Goal: Information Seeking & Learning: Find specific fact

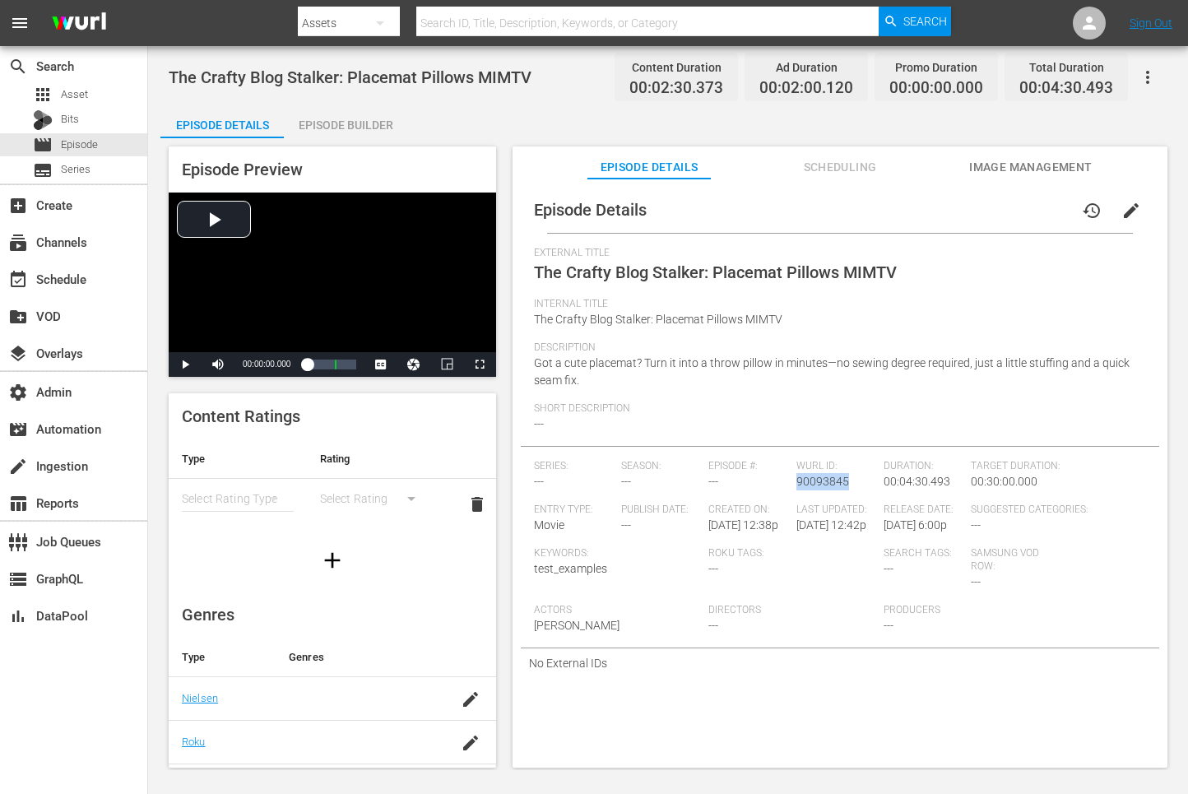
click at [338, 119] on div "Episode Builder" at bounding box center [345, 124] width 123 height 39
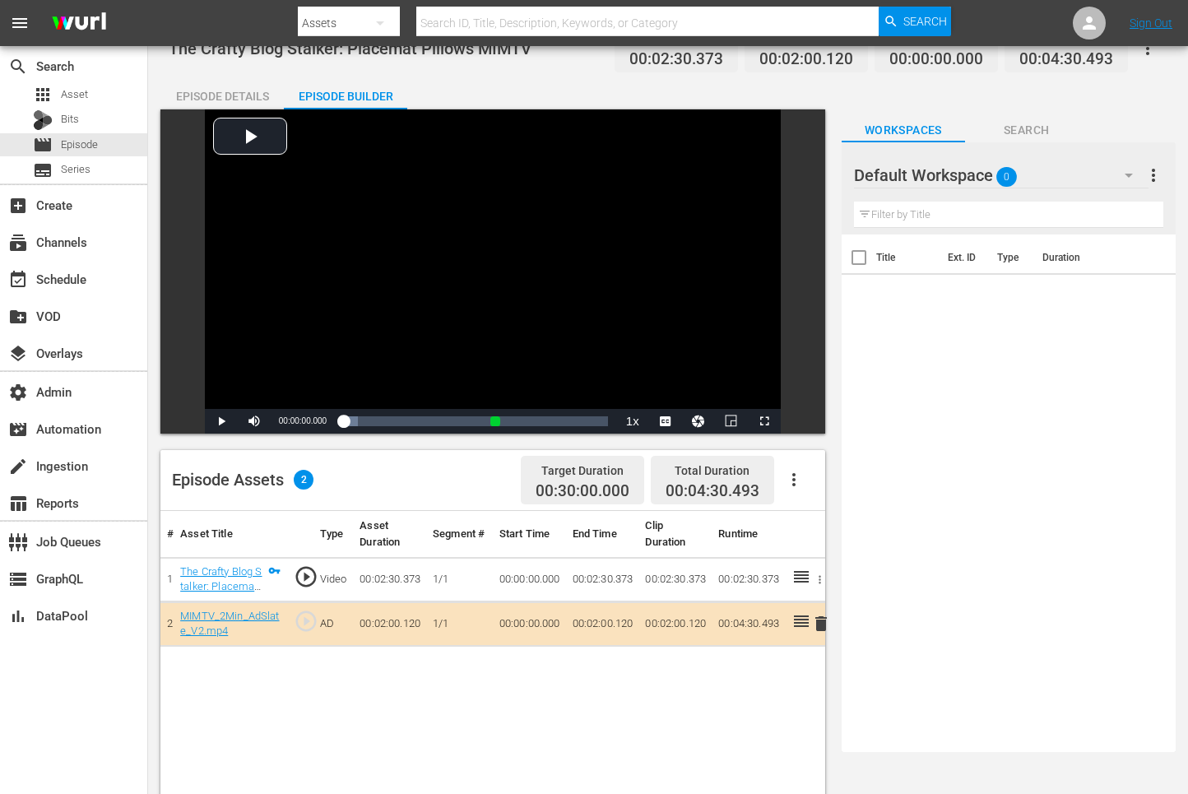
scroll to position [40, 0]
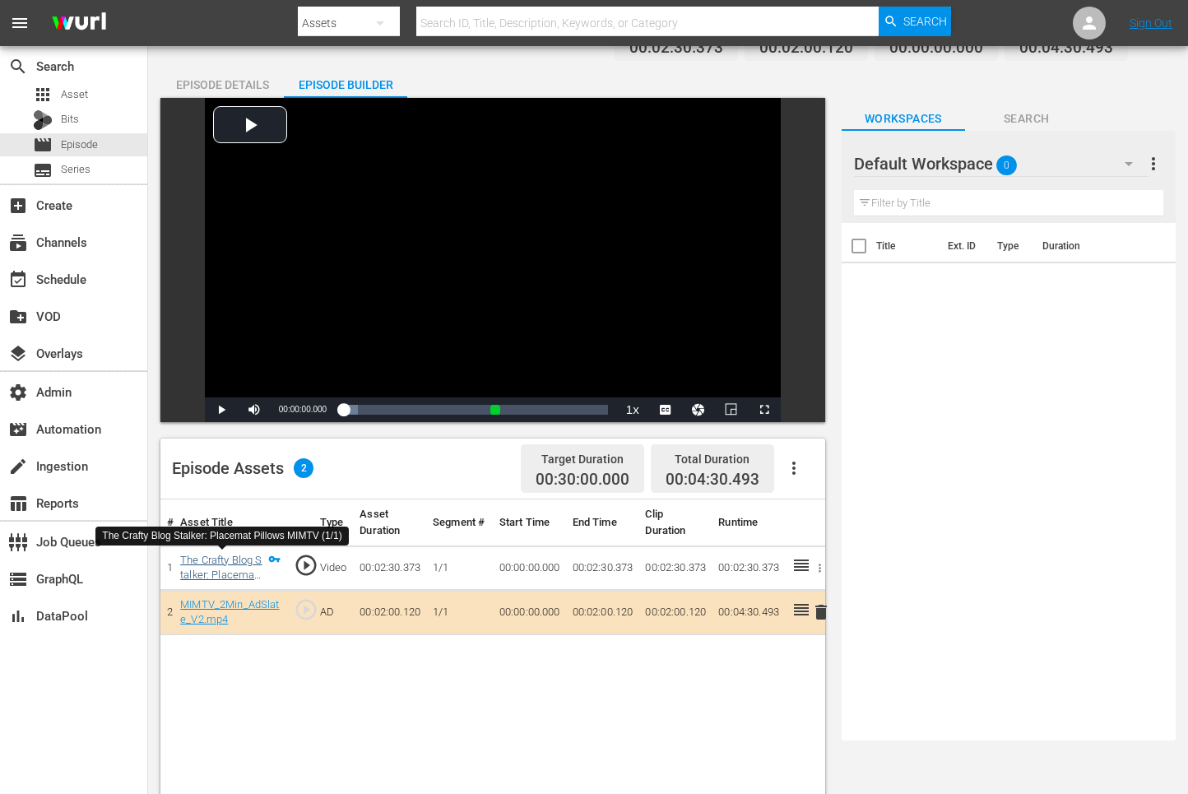
click at [234, 562] on link "The Crafty Blog Stalker: Placemat Pillows MIMTV (1/1)" at bounding box center [220, 583] width 81 height 58
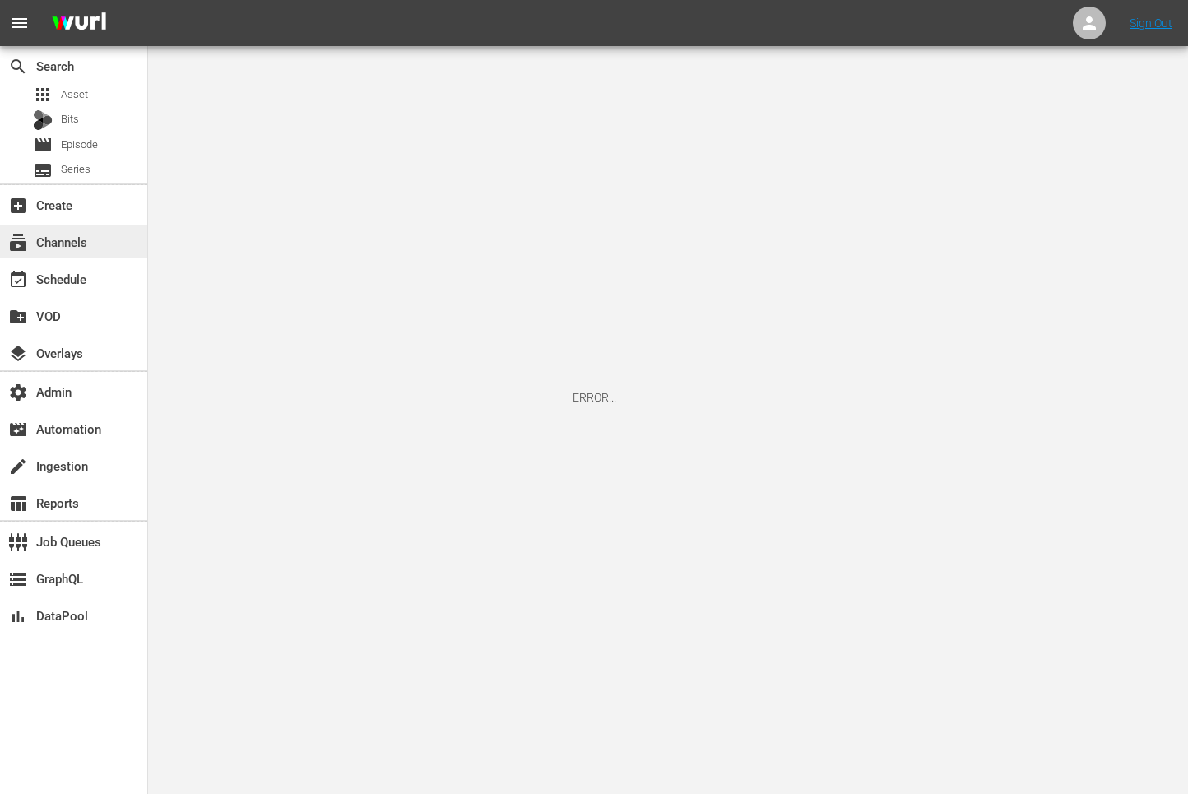
click at [76, 247] on div "subscriptions Channels" at bounding box center [46, 239] width 92 height 15
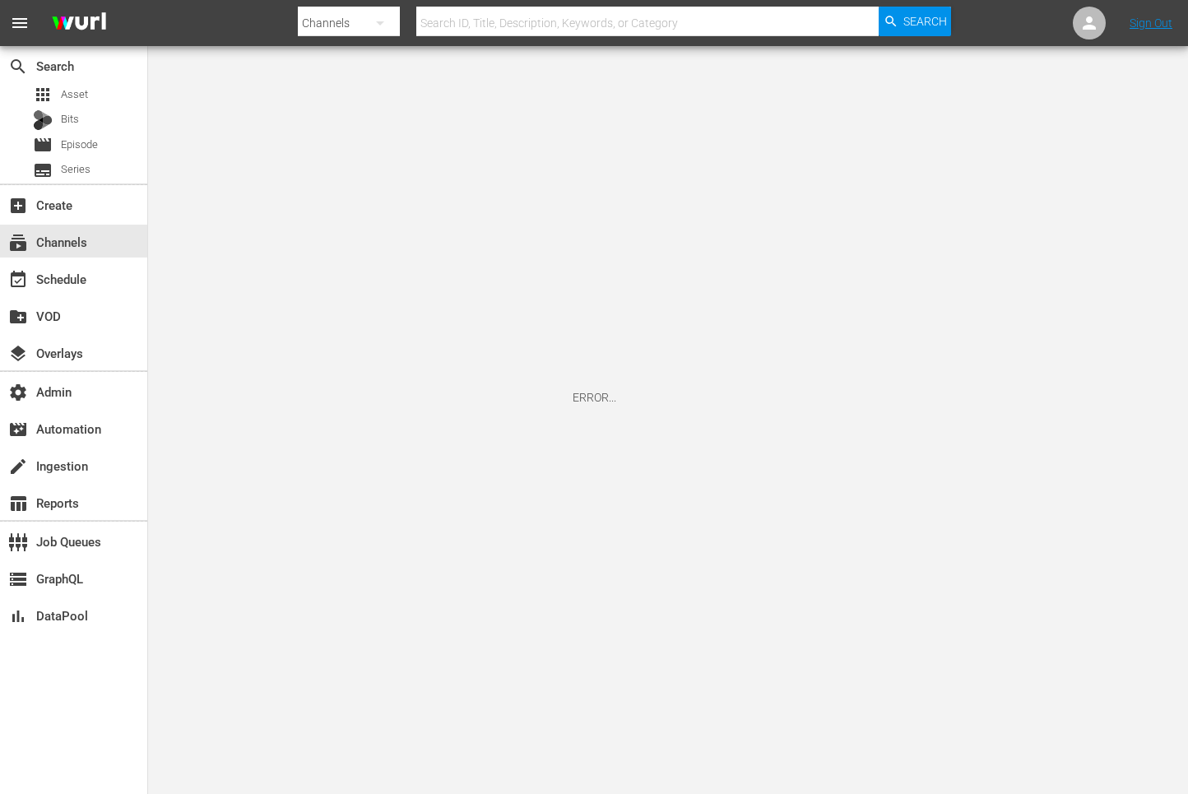
click at [560, 30] on input "text" at bounding box center [647, 22] width 462 height 39
paste input "newidco-babyshark1"
drag, startPoint x: 465, startPoint y: 19, endPoint x: 357, endPoint y: -21, distance: 114.8
click at [357, 0] on html "menu Search By Channels Search ID, Title, Description, Keywords, or Category ne…" at bounding box center [594, 397] width 1188 height 794
type input "babyshark1"
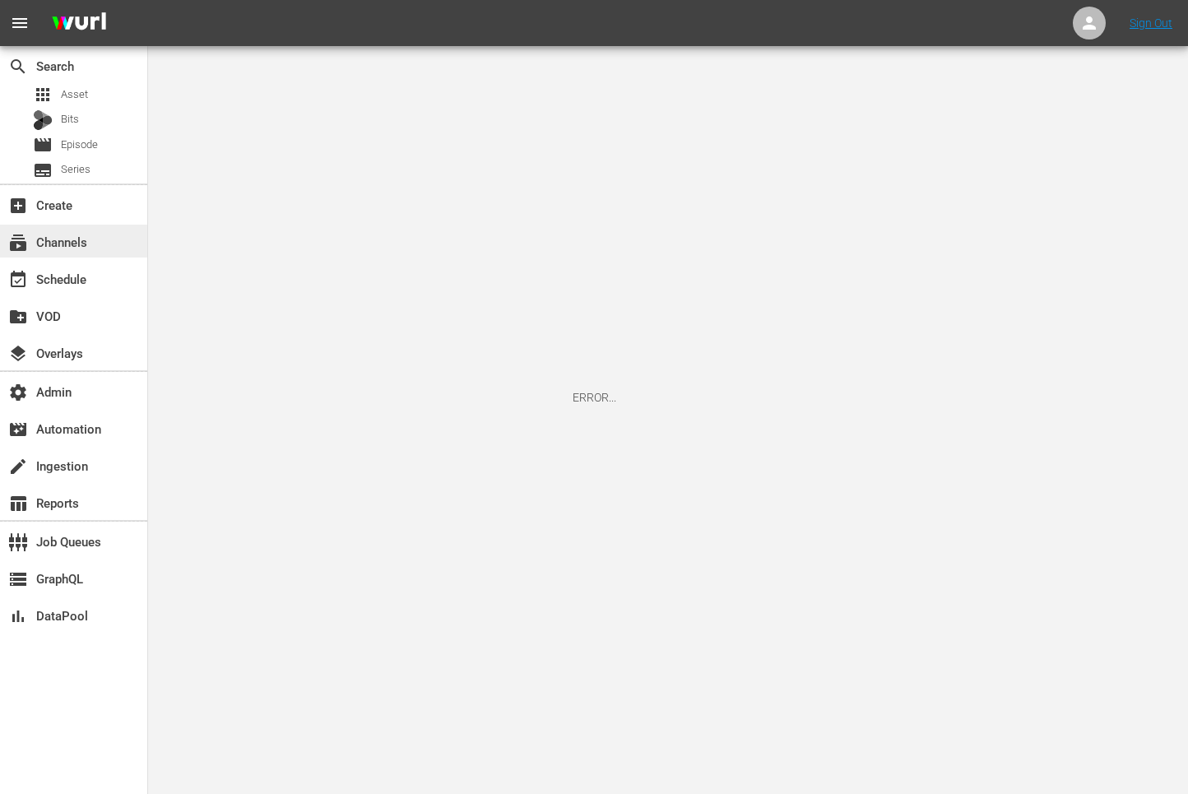
click at [90, 232] on div "subscriptions Channels" at bounding box center [46, 239] width 92 height 15
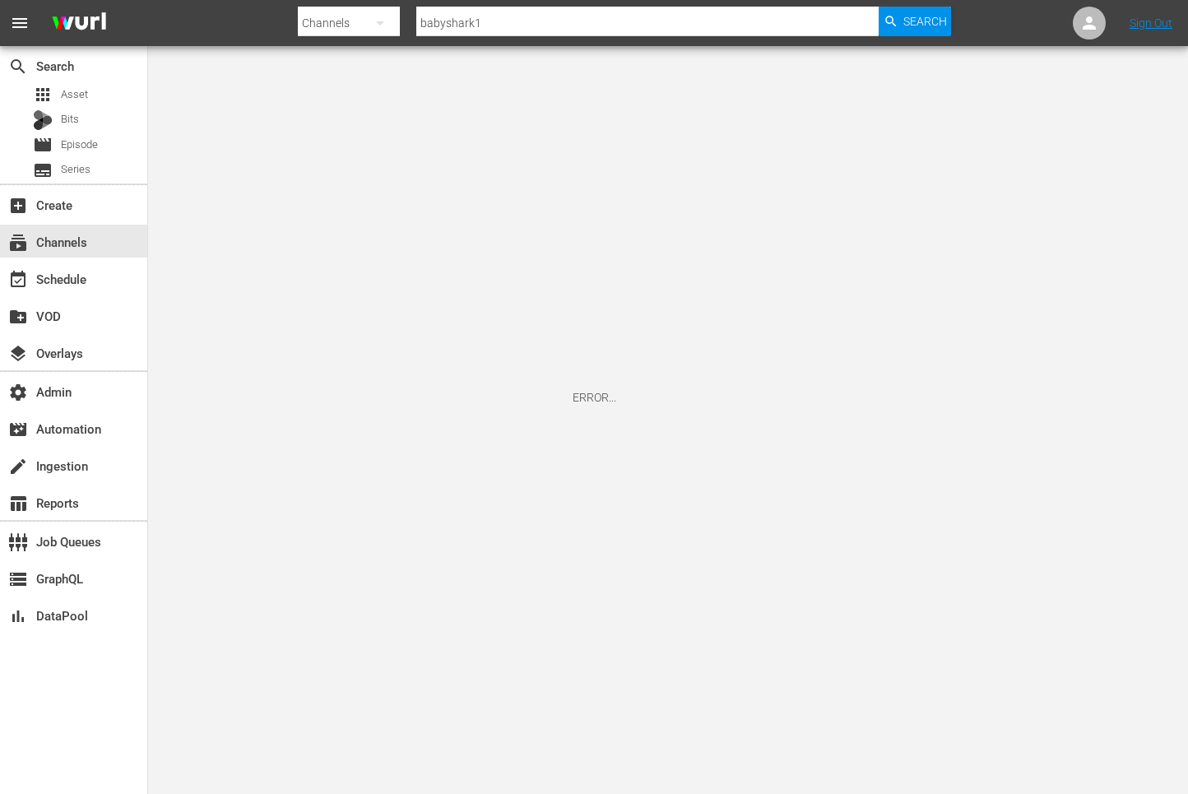
click at [456, 24] on input "babyshark1" at bounding box center [647, 22] width 462 height 39
paste input "newidco-"
type input "newidco-babyshark1"
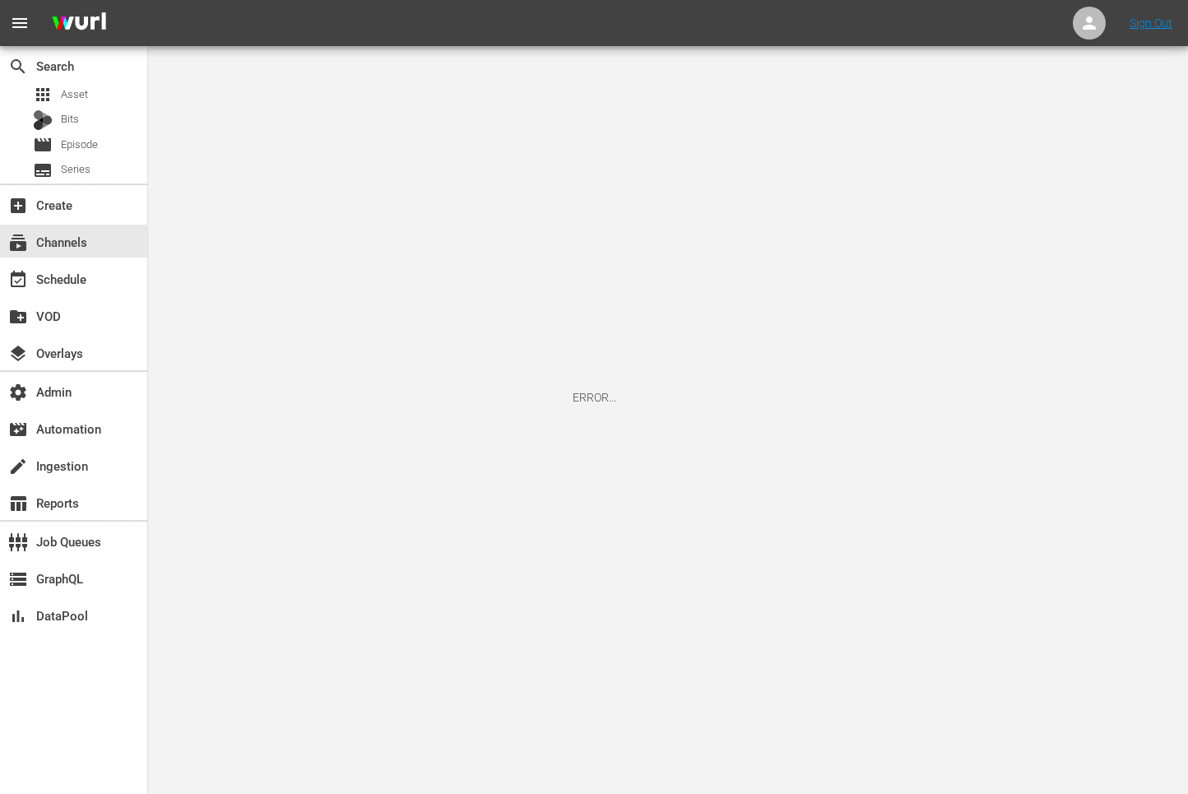
click at [526, 52] on div "ERROR..." at bounding box center [594, 397] width 1188 height 794
click at [103, 90] on div "apps Asset" at bounding box center [73, 94] width 147 height 23
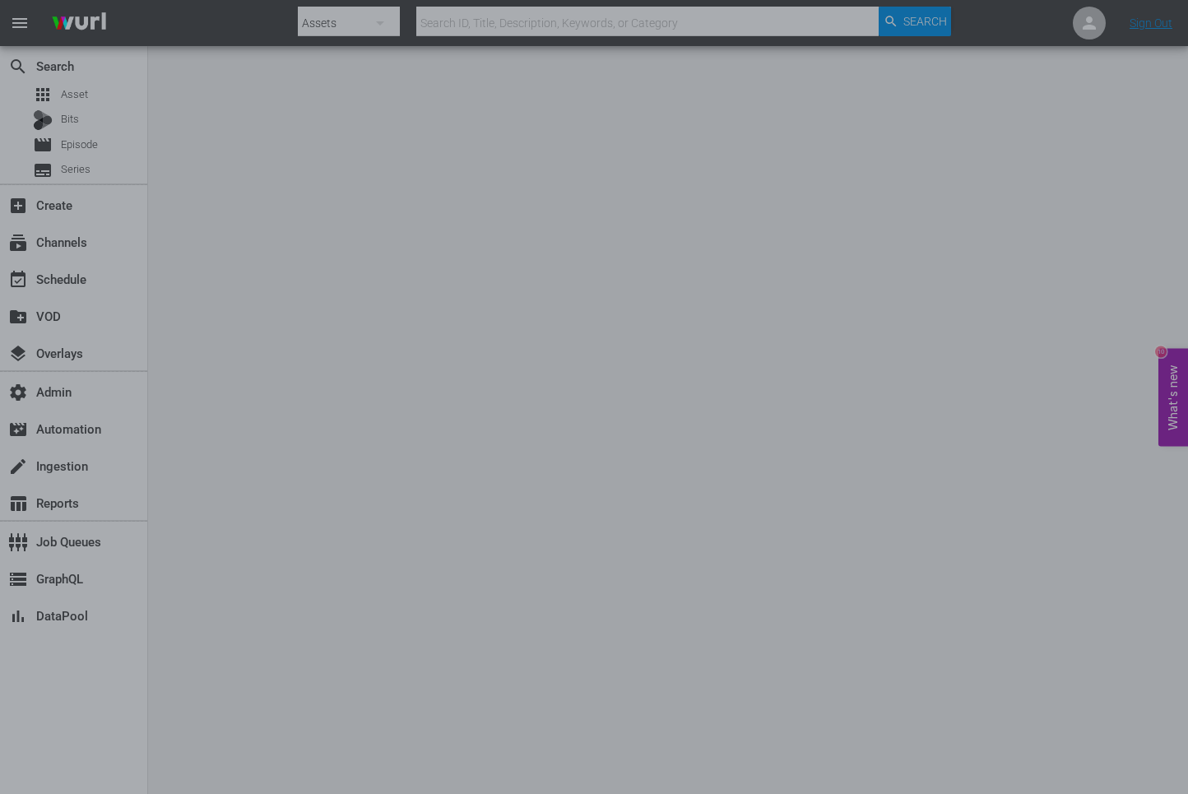
click at [132, 233] on div at bounding box center [594, 397] width 1188 height 794
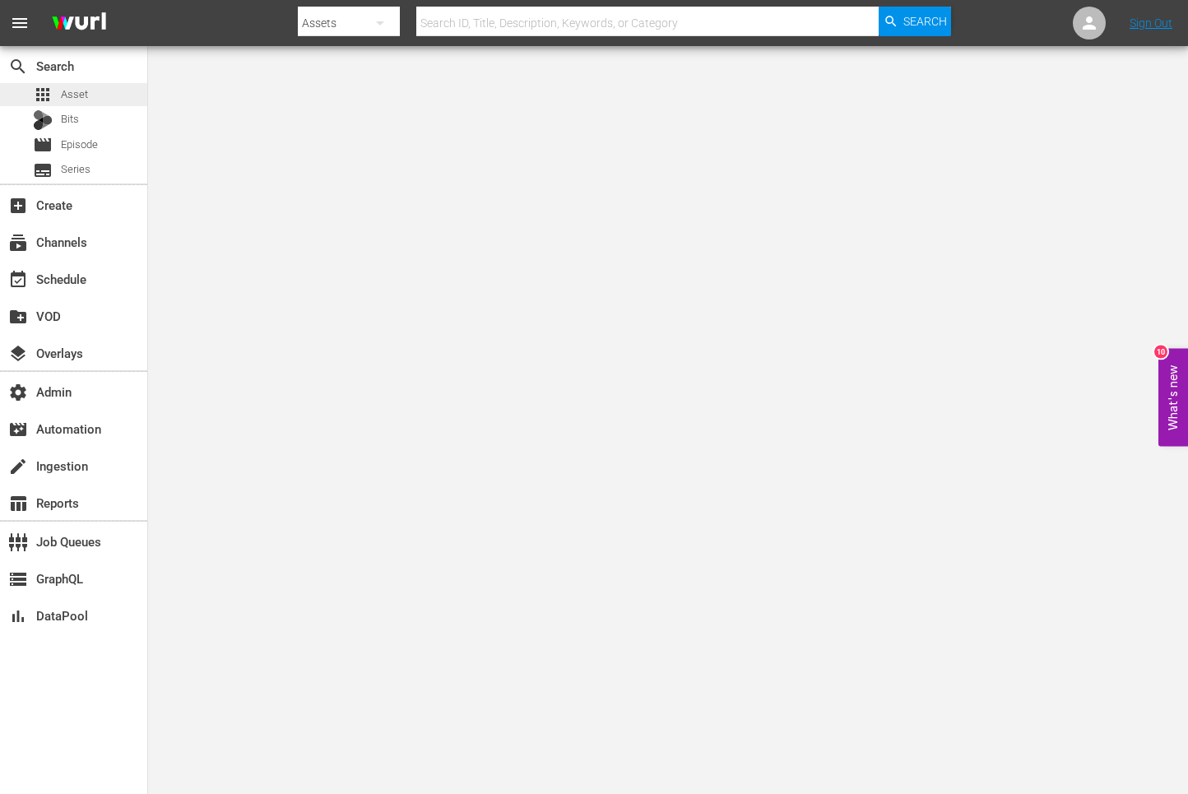
click at [76, 87] on span "Asset" at bounding box center [74, 94] width 27 height 16
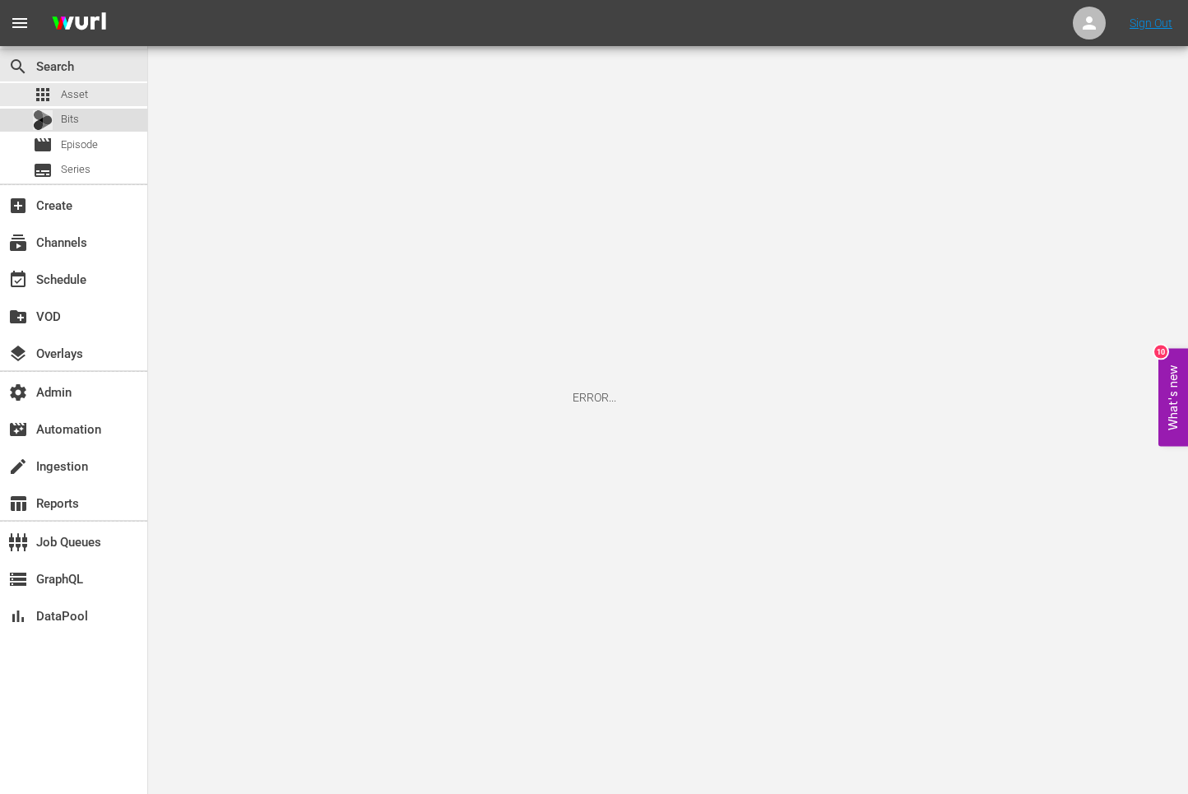
click at [83, 122] on div "Bits" at bounding box center [73, 120] width 147 height 23
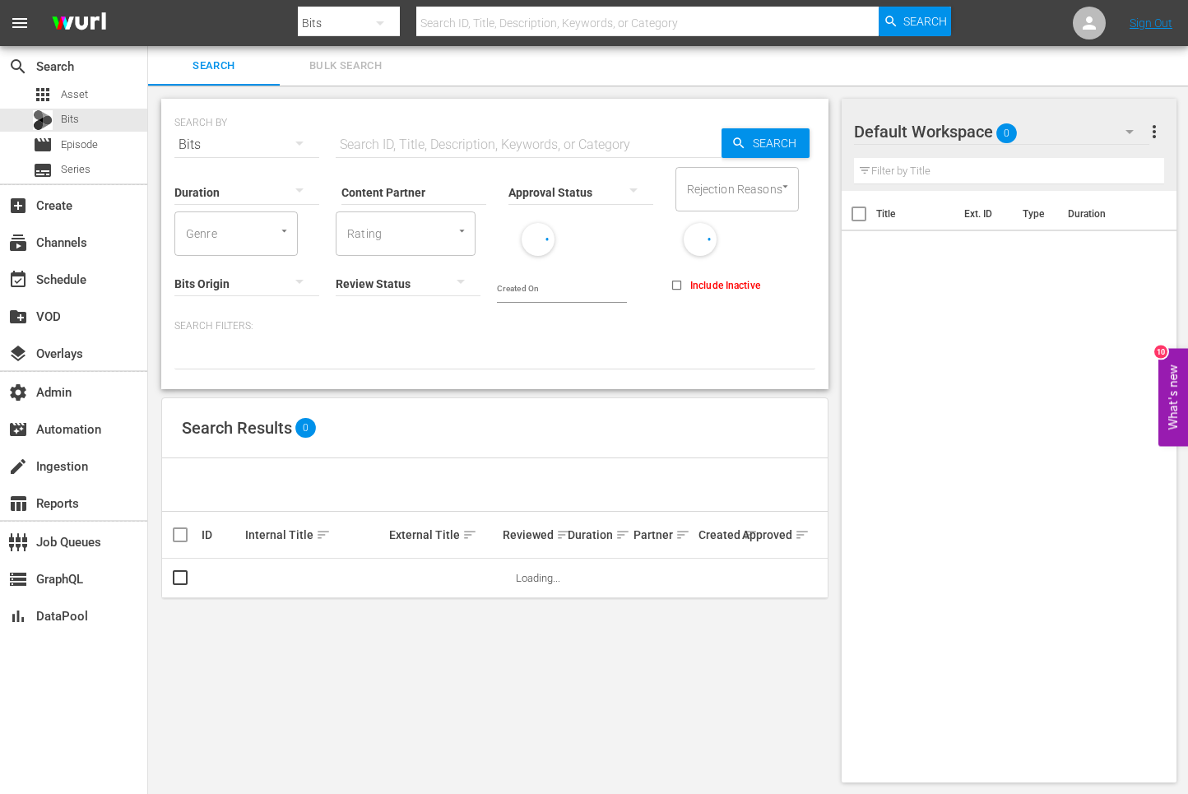
click at [393, 146] on input "text" at bounding box center [529, 144] width 386 height 39
type input "dsa"
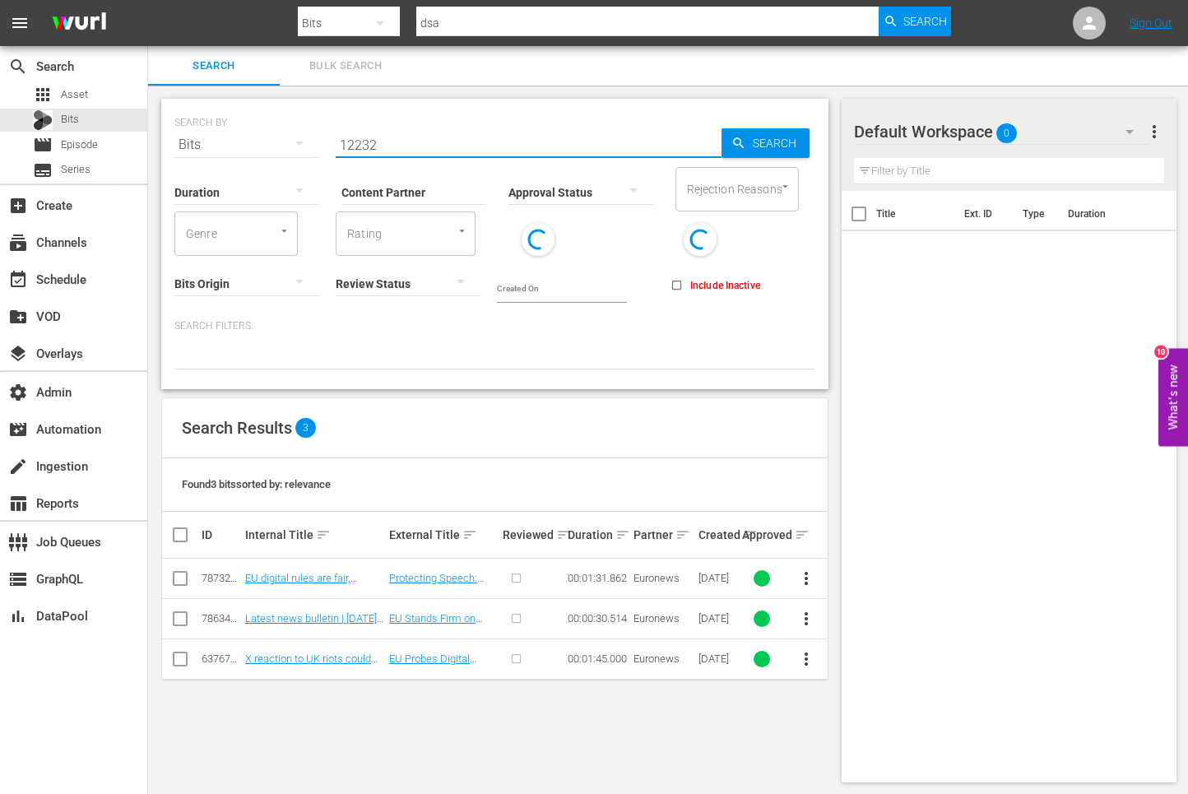
type input "12232"
click at [360, 21] on button "button" at bounding box center [379, 22] width 39 height 39
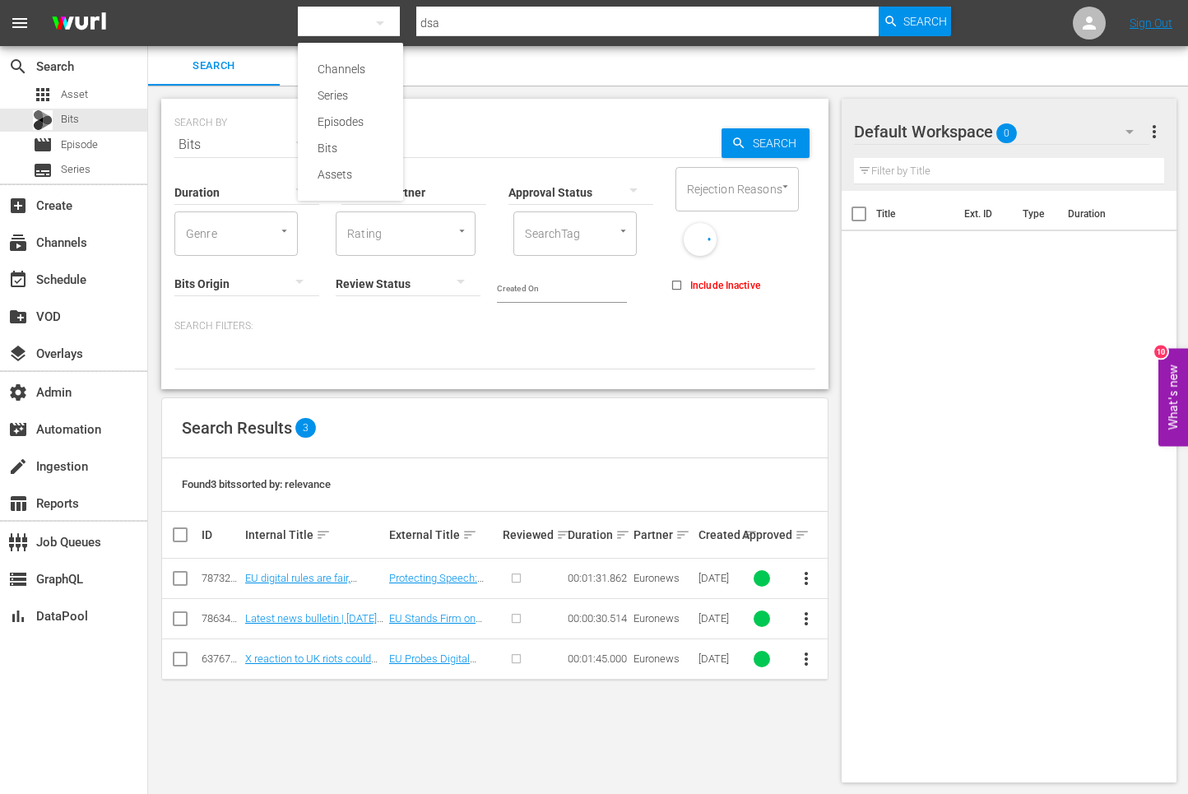
type input "12232"
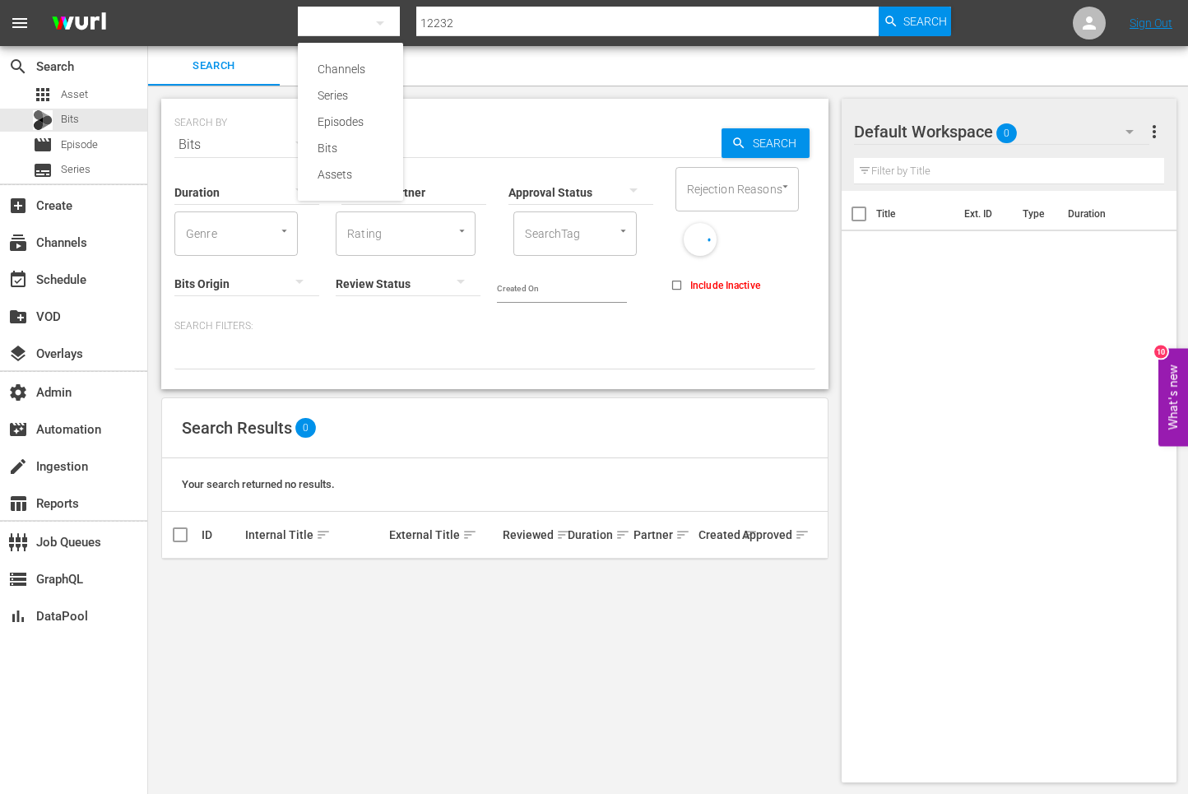
click at [336, 171] on div "Assets" at bounding box center [350, 174] width 66 height 26
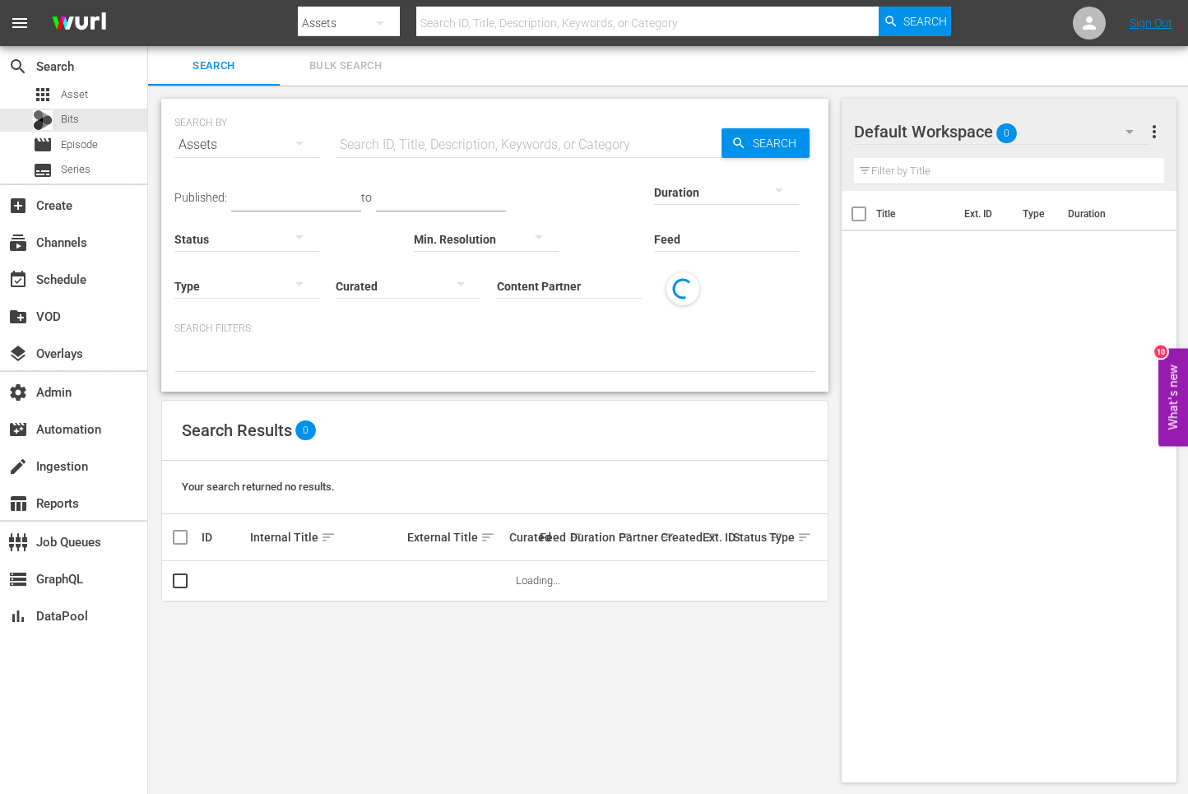
click at [249, 152] on div "Assets" at bounding box center [246, 145] width 145 height 46
click at [441, 132] on div "Channels Series Episodes Bits Assets" at bounding box center [594, 397] width 1188 height 794
click at [428, 151] on div "Channels Series Episodes Bits Assets" at bounding box center [594, 397] width 1188 height 794
click at [428, 151] on input "text" at bounding box center [529, 144] width 386 height 39
type input "123211"
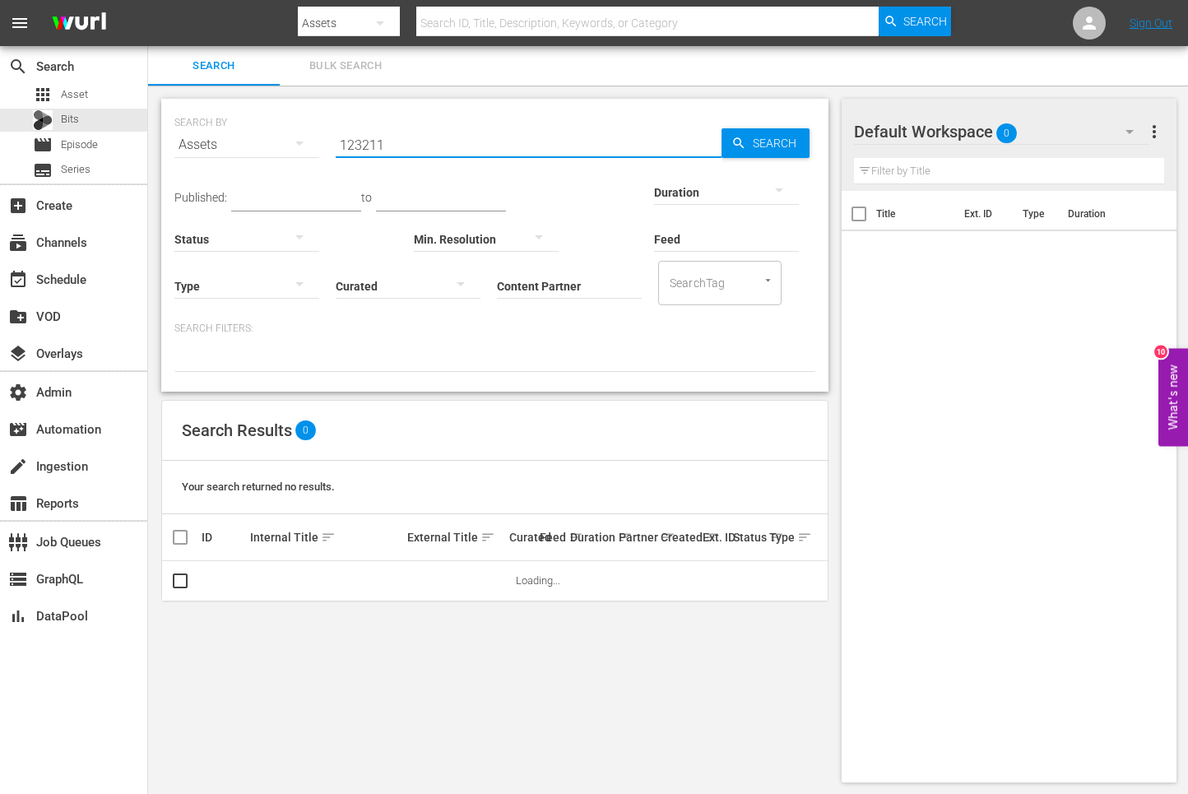
type input "123211"
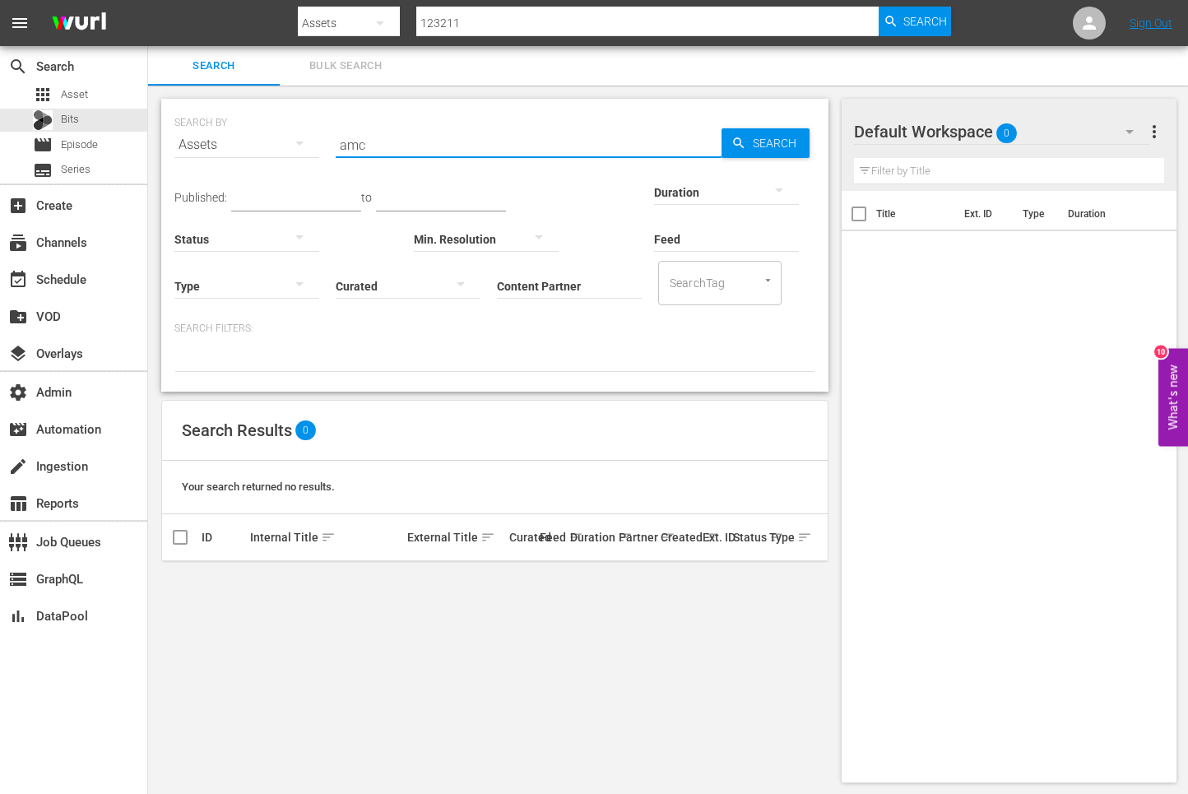
type input "amc"
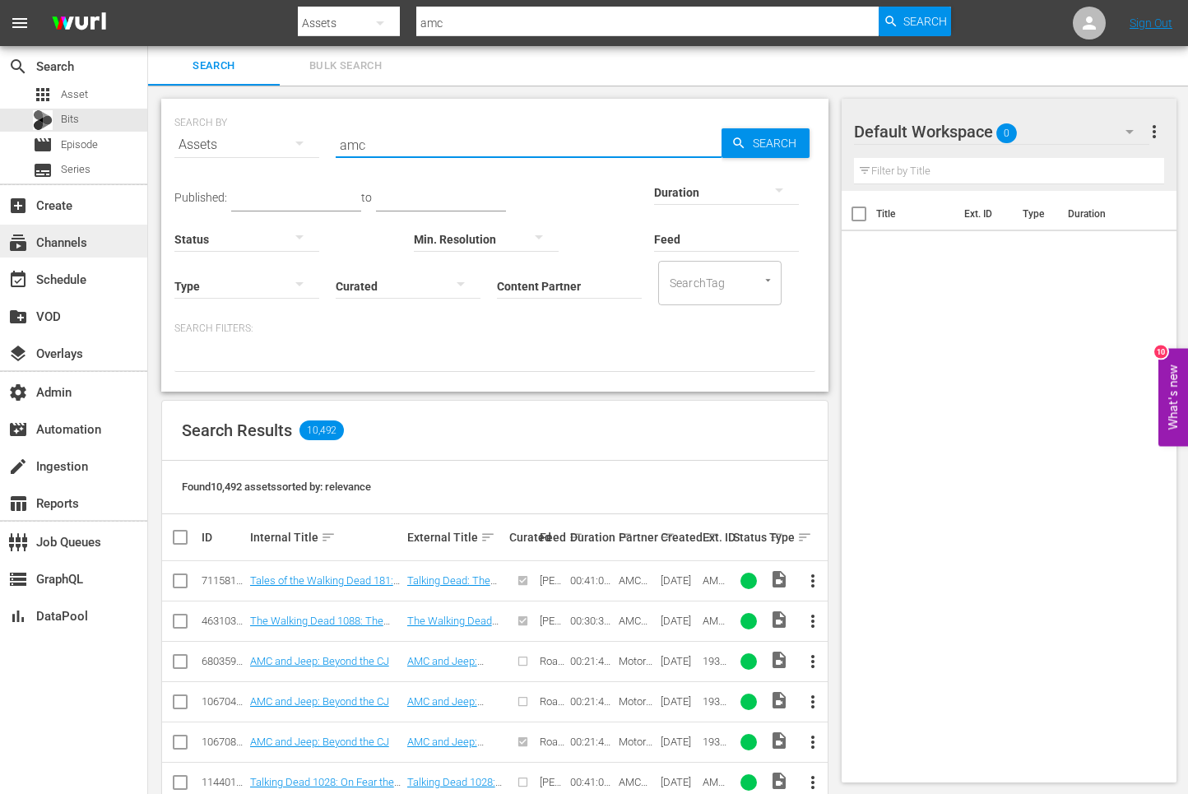
click at [95, 244] on div "subscriptions Channels" at bounding box center [73, 241] width 147 height 33
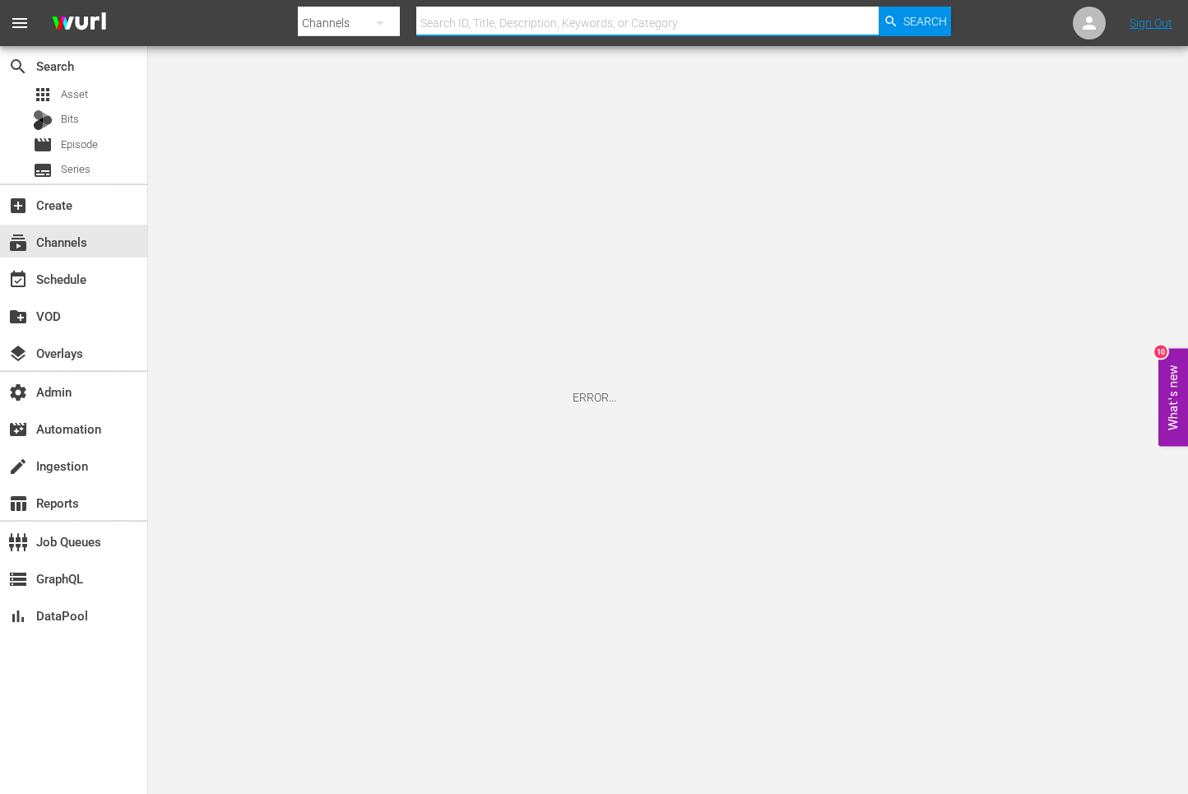
click at [452, 24] on input "text" at bounding box center [647, 22] width 462 height 39
paste input "newidco-babyshark1"
type input "newidco-babyshark1"
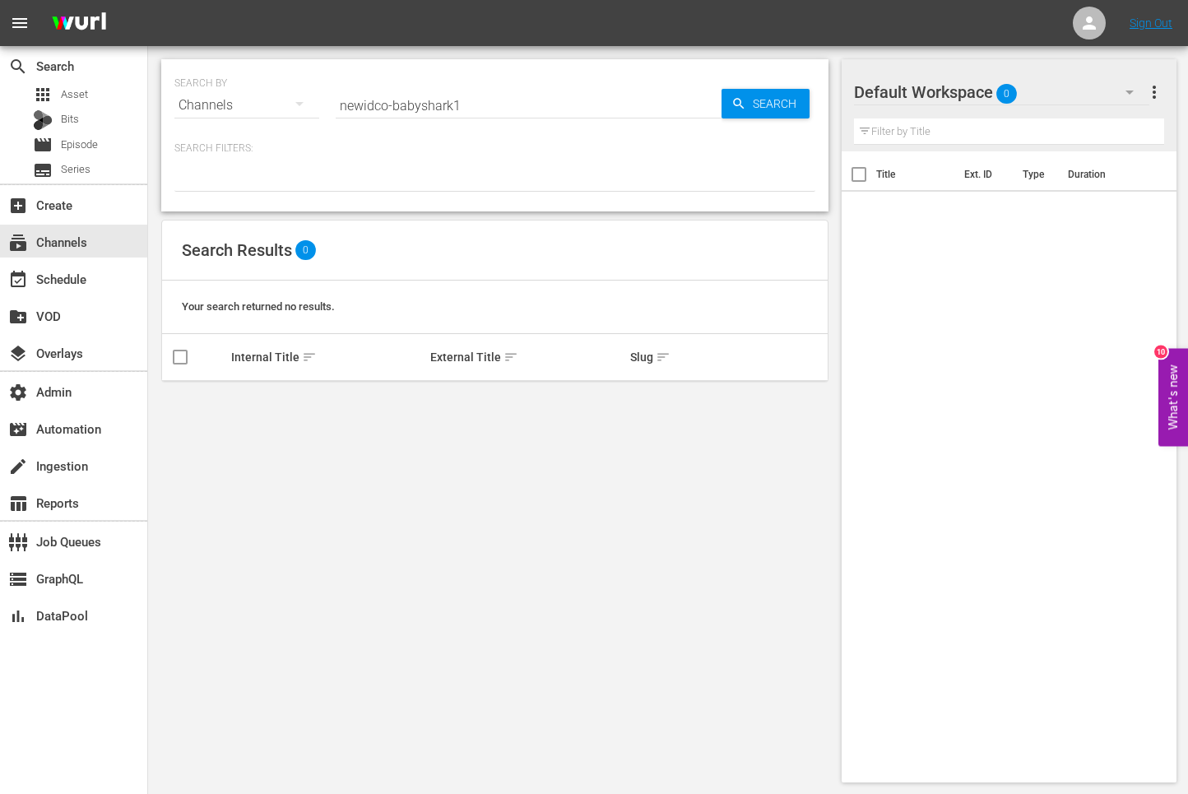
click at [413, 116] on input "newidco-babyshark1" at bounding box center [529, 105] width 386 height 39
type input "babyshark"
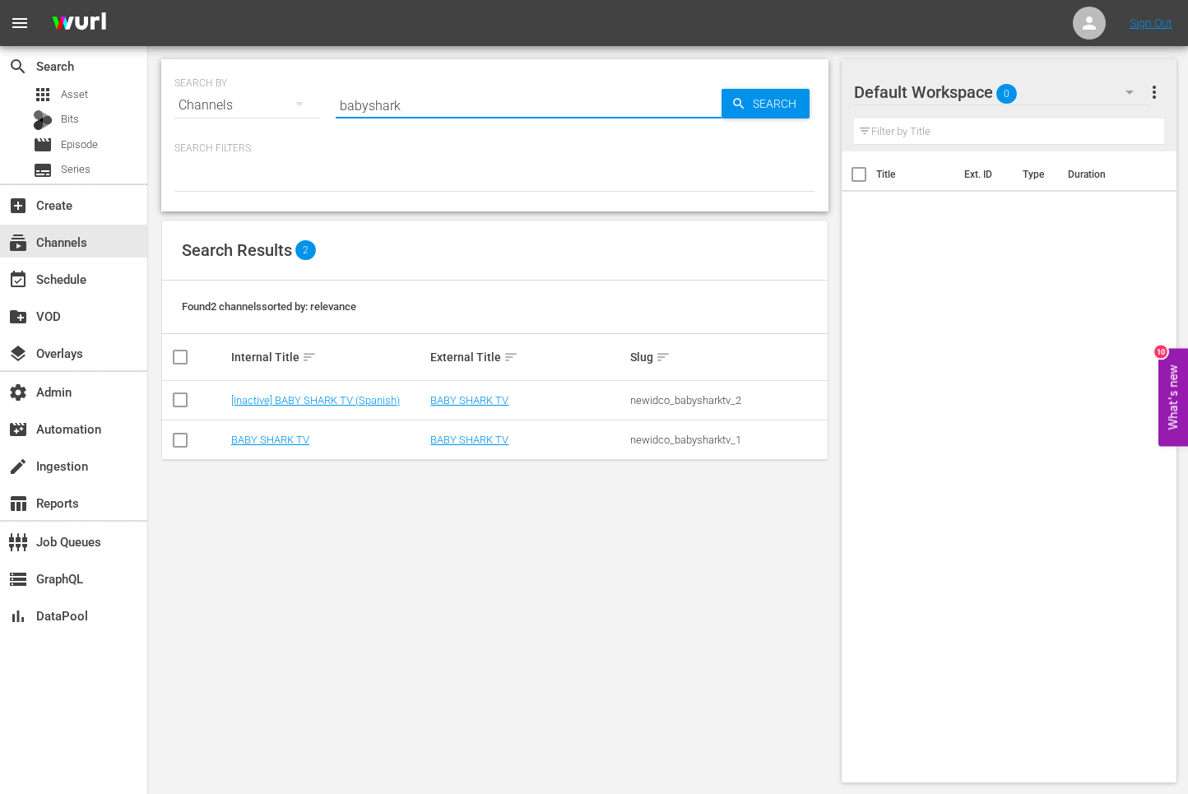
click at [698, 441] on div "newidco_babysharktv_1" at bounding box center [727, 439] width 195 height 12
copy div "newidco_babysharktv_1"
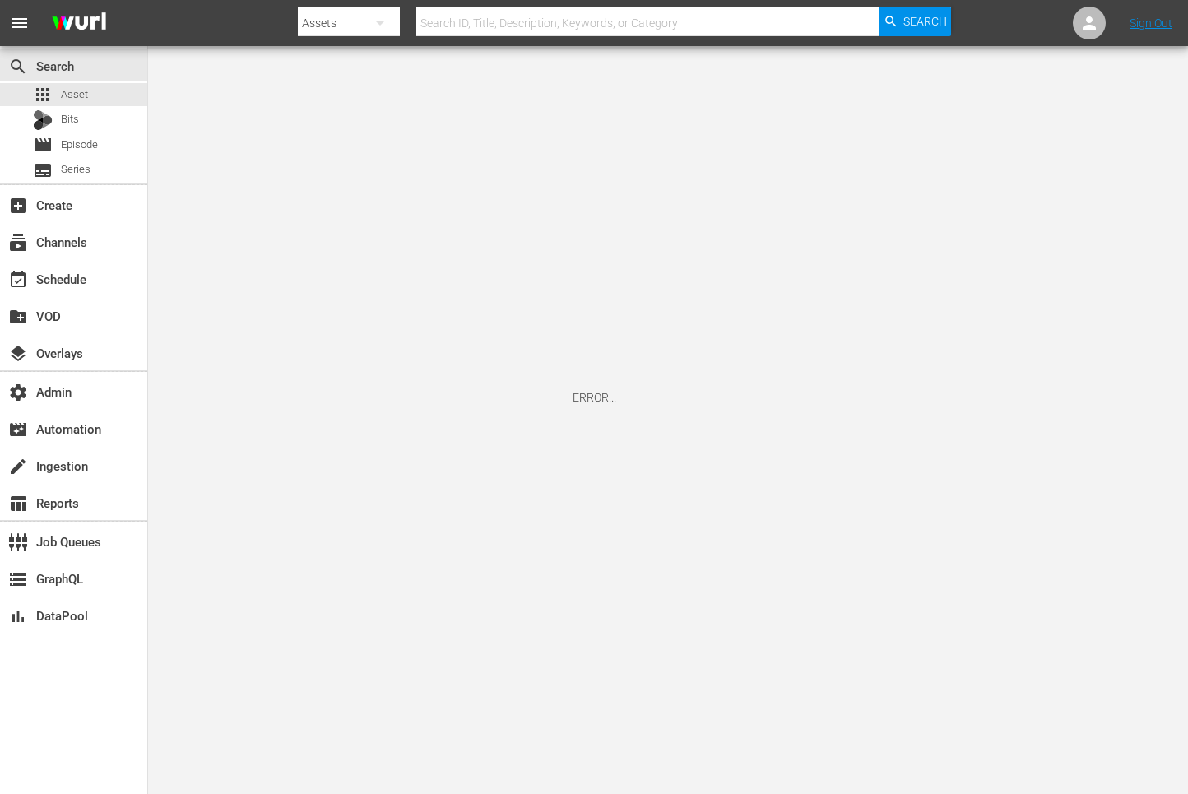
click at [584, 18] on input "text" at bounding box center [647, 22] width 462 height 39
paste input "192370529"
type input "192370529"
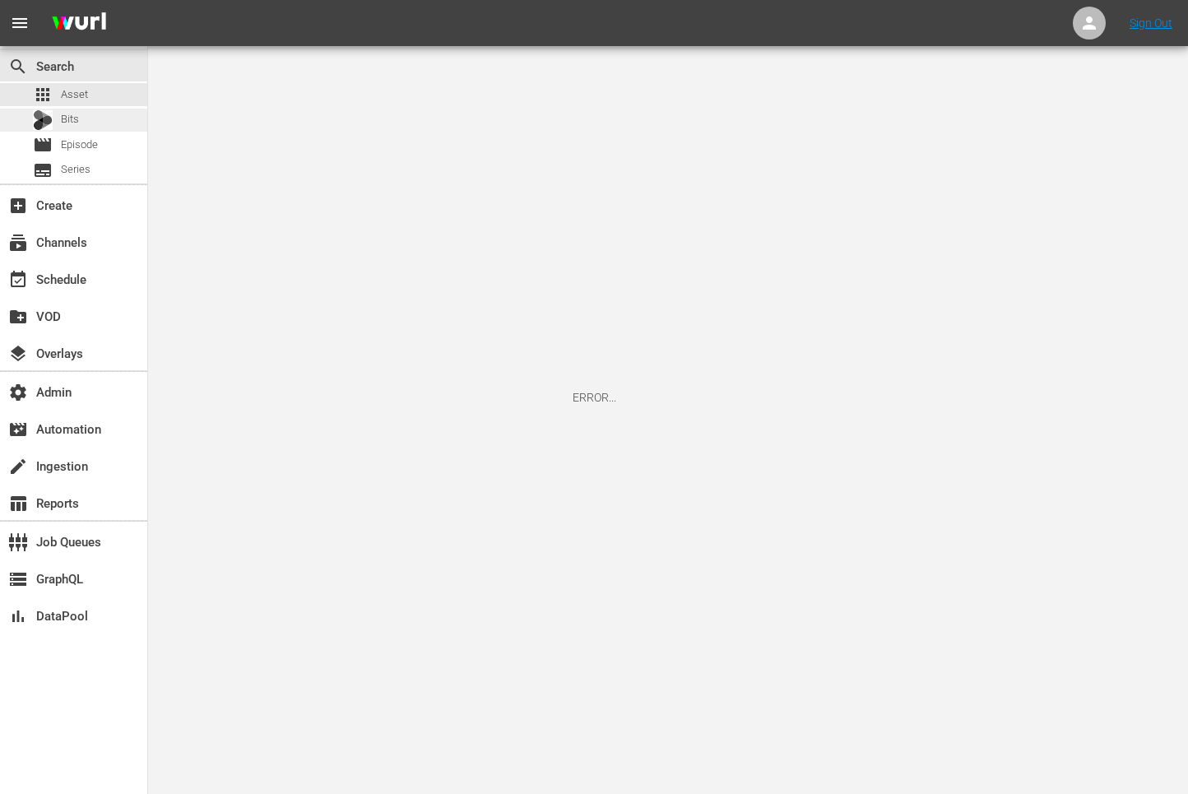
click at [100, 111] on div "Bits" at bounding box center [73, 120] width 147 height 23
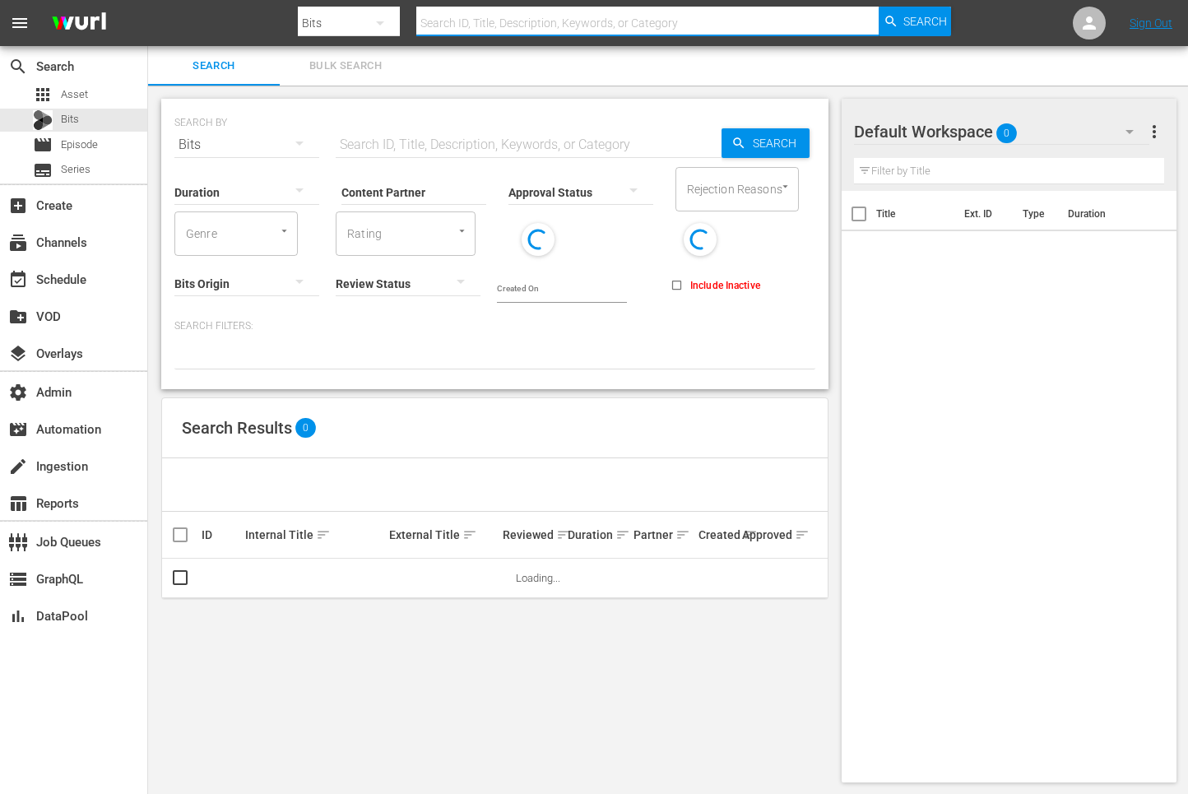
click at [503, 35] on div "Search ID, Title, Description, Keywords, or Category" at bounding box center [647, 22] width 462 height 39
paste input "192370529"
type input "192370529"
click at [340, 27] on div "Bits" at bounding box center [349, 23] width 102 height 46
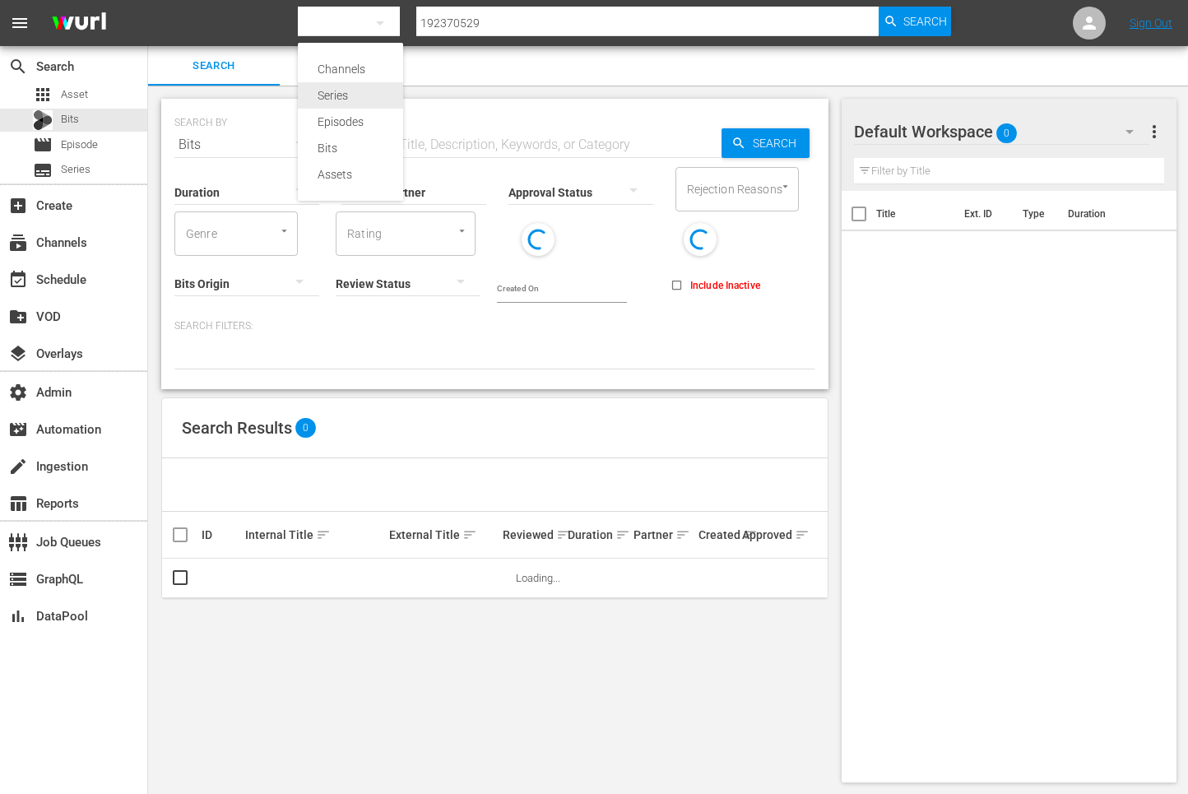
type input "192370529"
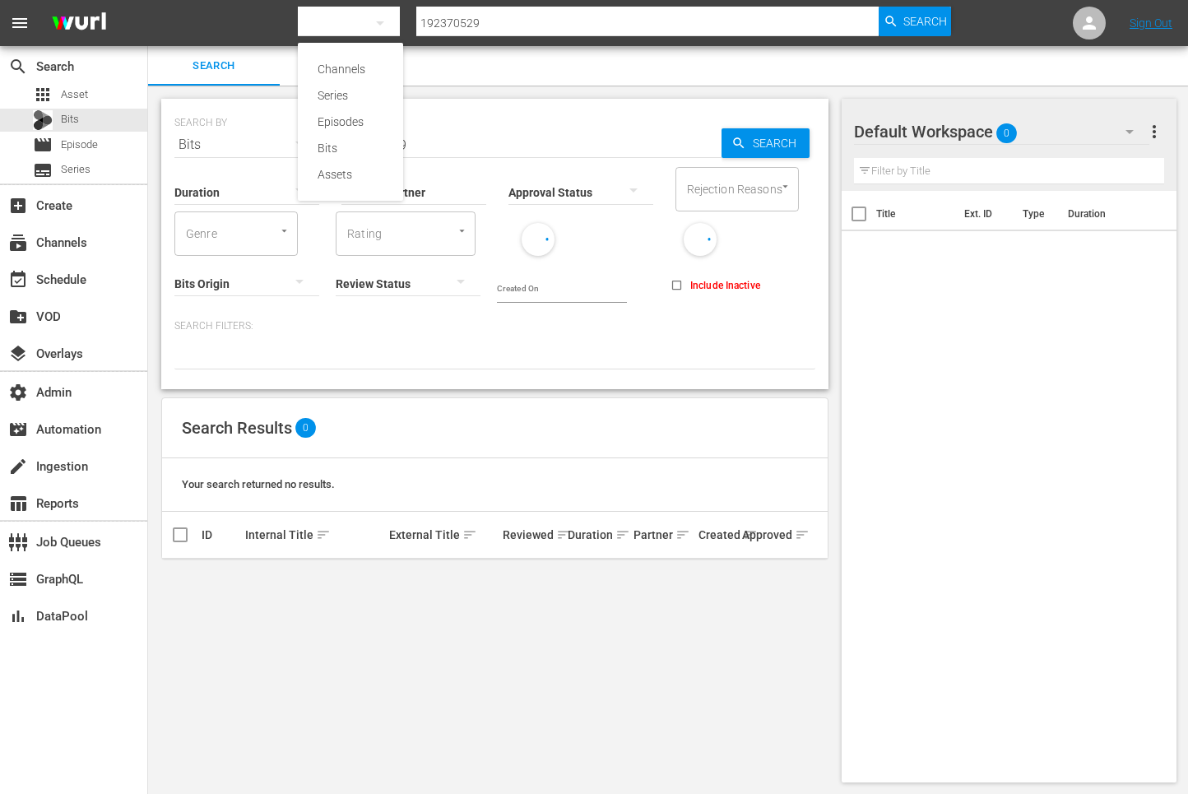
click at [326, 188] on div "Channels Series Episodes Bits Assets" at bounding box center [350, 122] width 105 height 158
click at [333, 170] on div "Assets" at bounding box center [350, 174] width 66 height 26
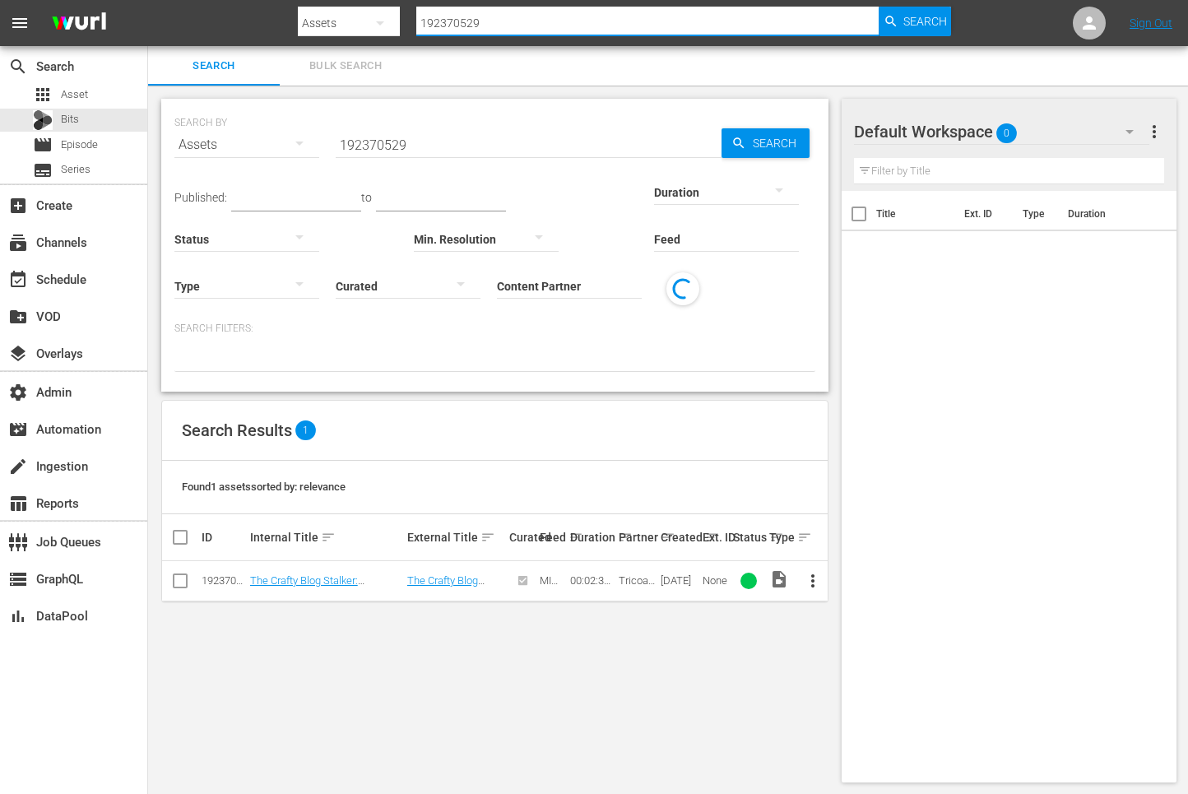
click at [487, 26] on input "192370529" at bounding box center [647, 22] width 462 height 39
click at [299, 577] on link "The Crafty Blog Stalker: Placemat Pillows MIMTV" at bounding box center [309, 586] width 118 height 25
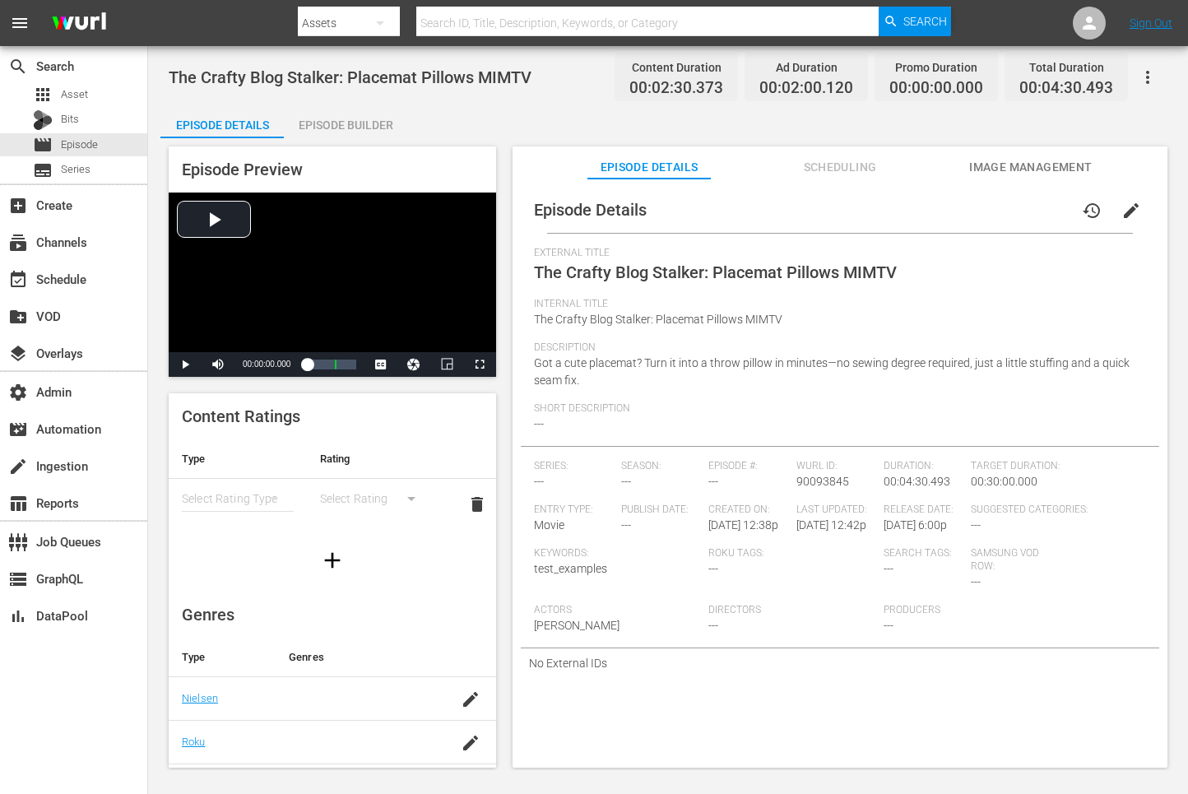
click at [819, 477] on span "90093845" at bounding box center [822, 481] width 53 height 13
copy span "90093845"
